Goal: Task Accomplishment & Management: Use online tool/utility

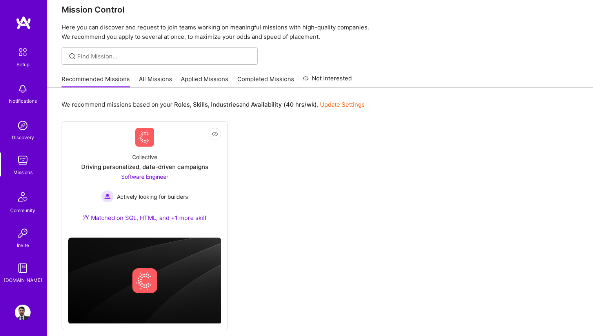
scroll to position [13, 0]
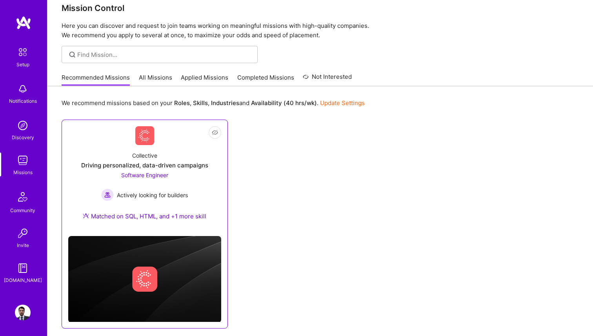
click at [165, 186] on div "Software Engineer Actively looking for builders" at bounding box center [144, 186] width 87 height 30
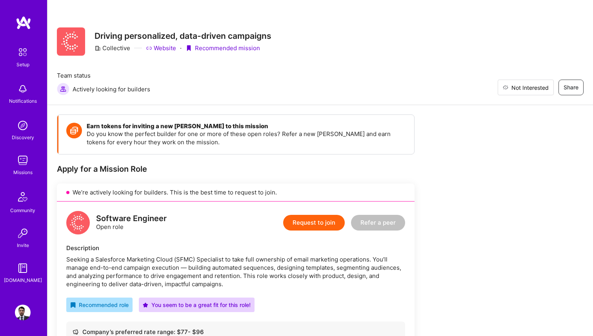
click at [545, 94] on button "Not Interested" at bounding box center [526, 88] width 56 height 16
click at [29, 157] on img at bounding box center [23, 161] width 16 height 16
